Goal: Communication & Community: Answer question/provide support

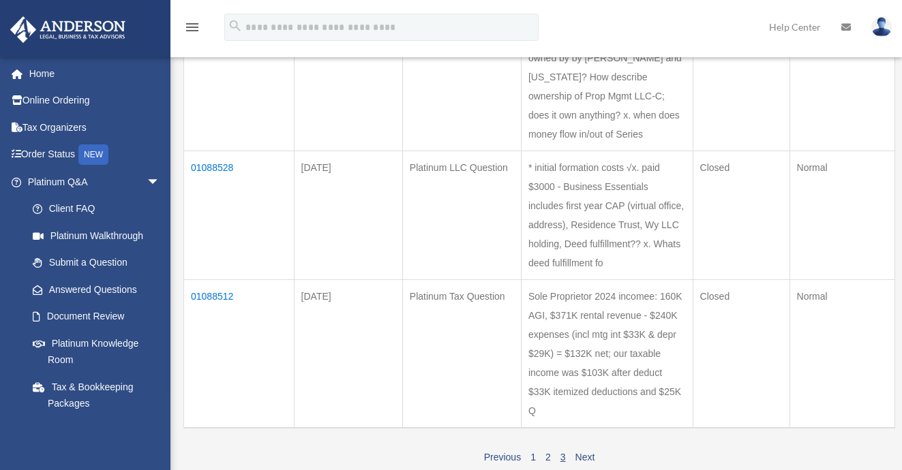
scroll to position [234, 0]
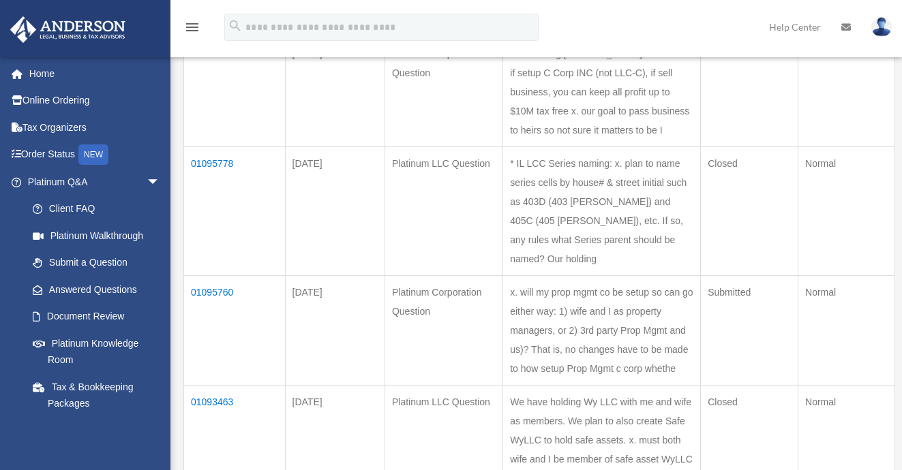
scroll to position [363, 0]
click at [217, 275] on td "01095760" at bounding box center [235, 330] width 102 height 110
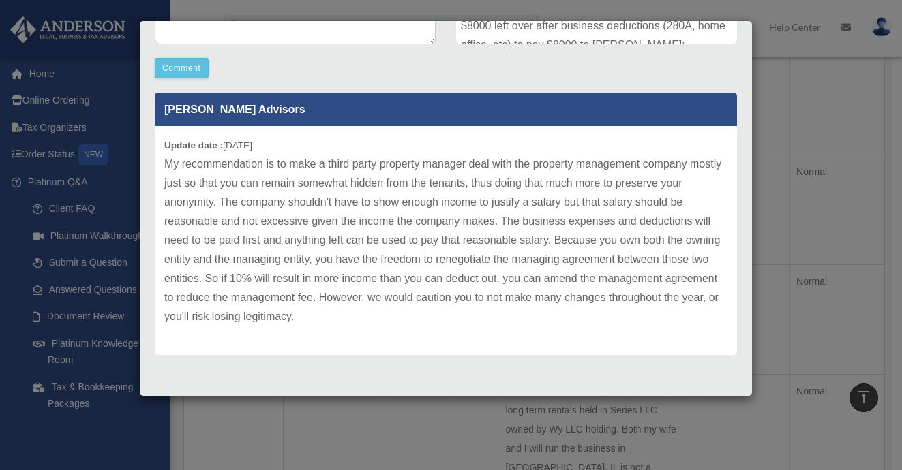
scroll to position [483, 0]
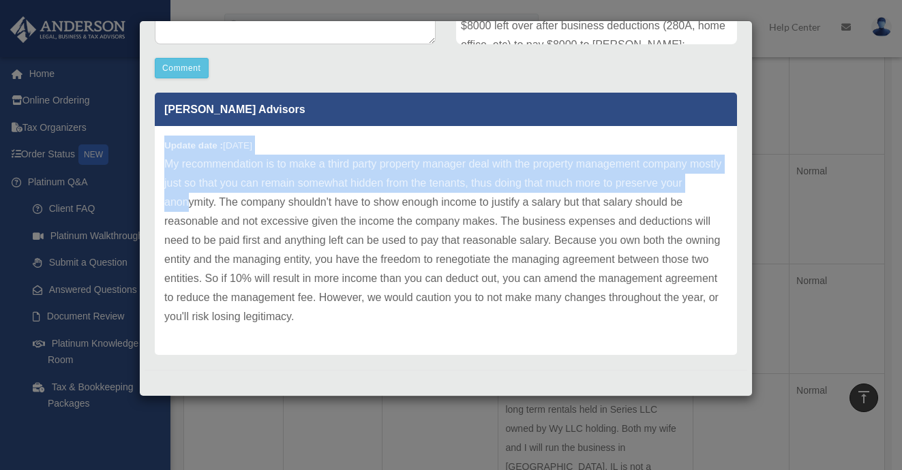
drag, startPoint x: 166, startPoint y: 145, endPoint x: 202, endPoint y: 214, distance: 78.1
click at [198, 211] on div "Update date : [DATE] My recommendation is to make a third party property manage…" at bounding box center [446, 240] width 582 height 229
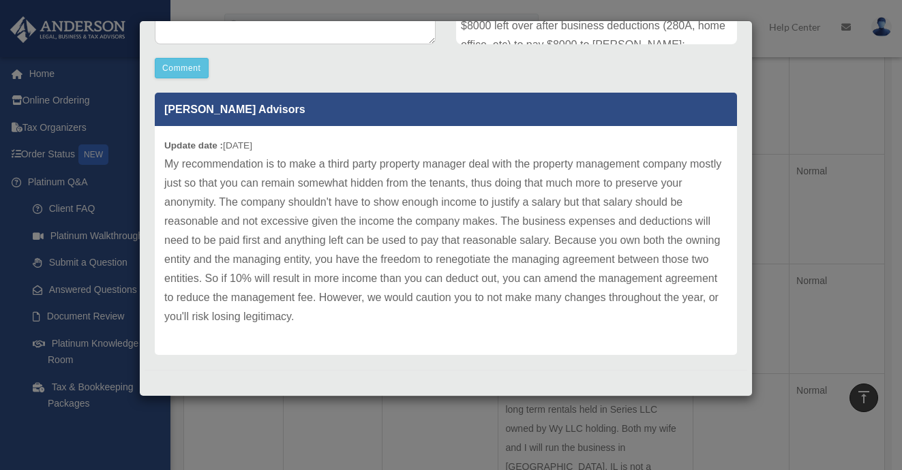
click at [356, 315] on p "My recommendation is to make a third party property manager deal with the prope…" at bounding box center [445, 241] width 563 height 172
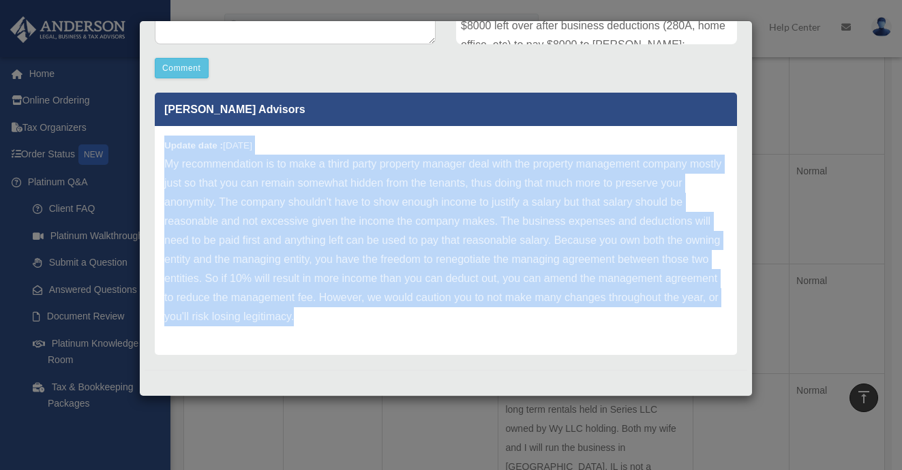
drag, startPoint x: 356, startPoint y: 315, endPoint x: 160, endPoint y: 135, distance: 266.4
click at [160, 135] on div "Update date : [DATE] My recommendation is to make a third party property manage…" at bounding box center [446, 240] width 582 height 229
copy div "Update date : [DATE] My recommendation is to make a third party property manage…"
click at [452, 331] on div "Update date : [DATE] My recommendation is to make a third party property manage…" at bounding box center [446, 240] width 582 height 229
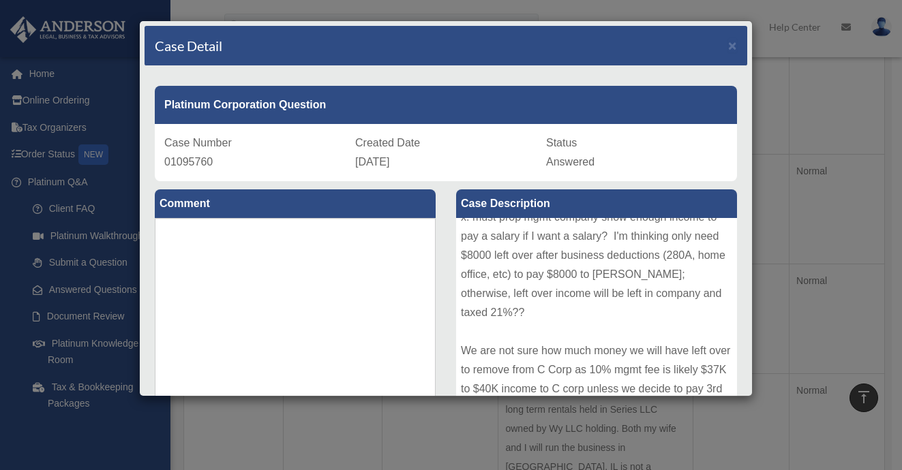
scroll to position [0, 0]
click at [237, 255] on textarea at bounding box center [295, 320] width 281 height 205
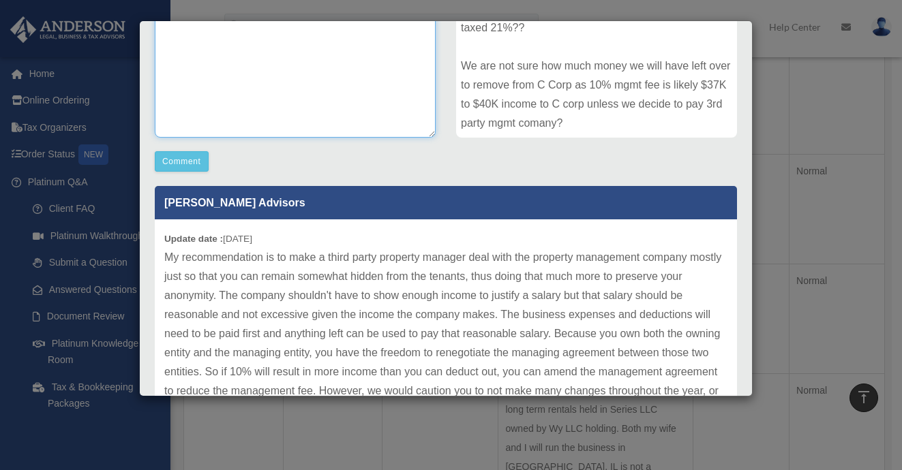
scroll to position [286, 0]
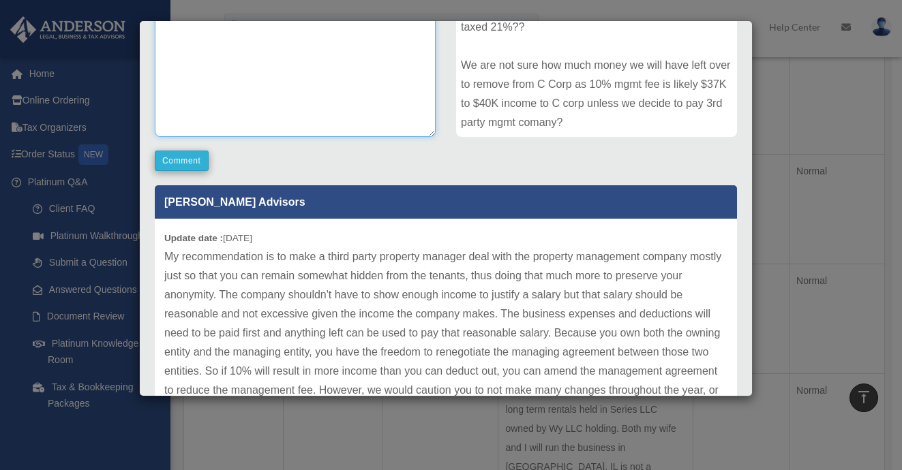
type textarea "*******"
click at [180, 162] on button "Comment" at bounding box center [182, 161] width 54 height 20
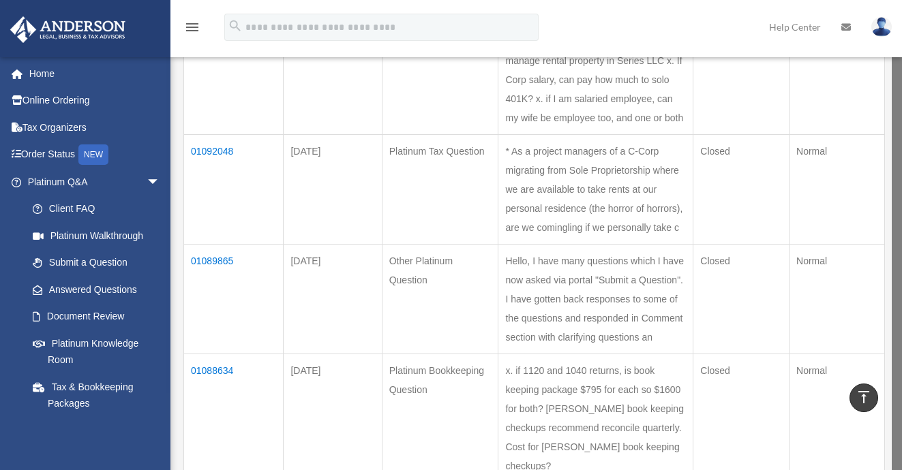
scroll to position [962, 0]
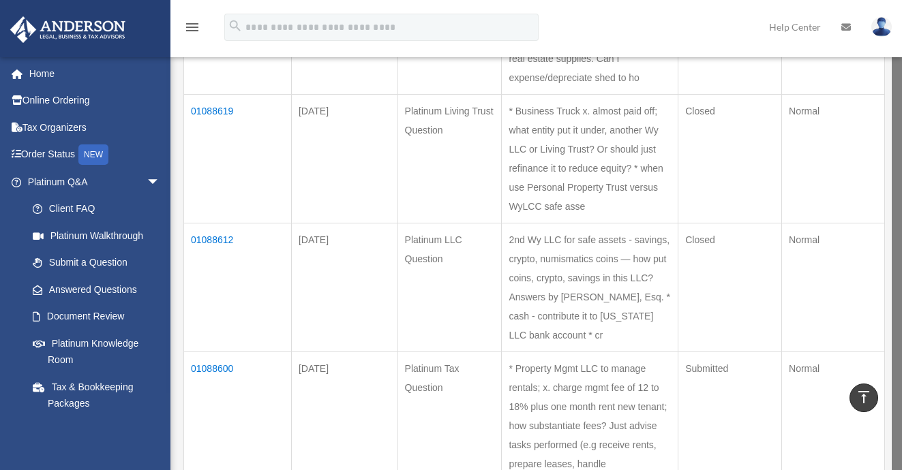
scroll to position [303, 0]
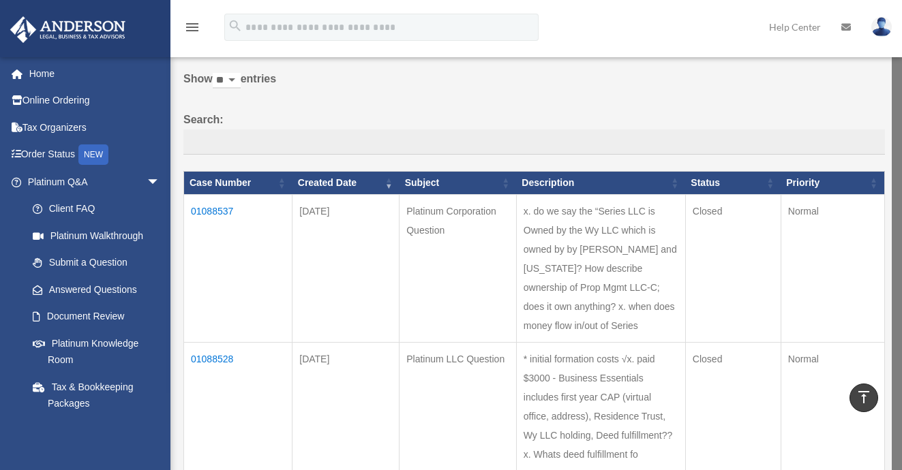
scroll to position [74, 0]
